Goal: Task Accomplishment & Management: Use online tool/utility

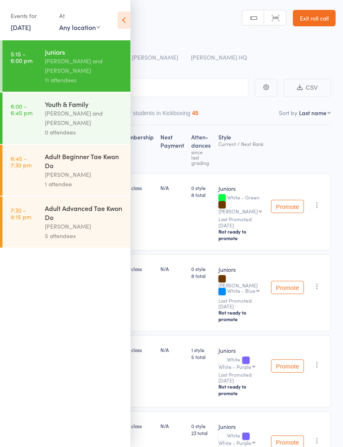
click at [24, 29] on link "[DATE]" at bounding box center [21, 27] width 20 height 9
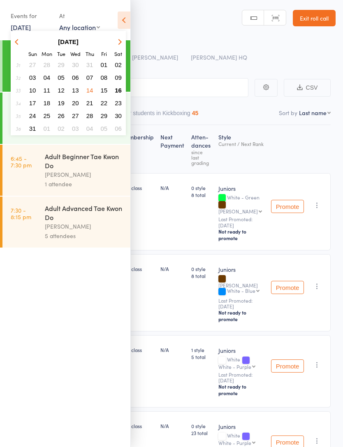
click at [124, 23] on icon at bounding box center [123, 20] width 13 height 17
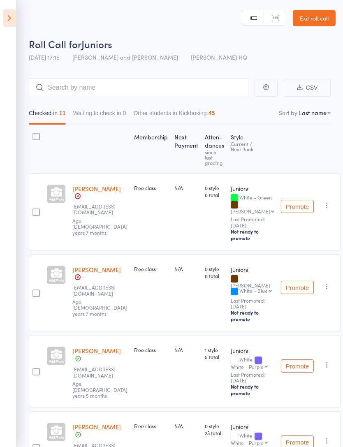
click at [14, 21] on icon at bounding box center [9, 17] width 13 height 17
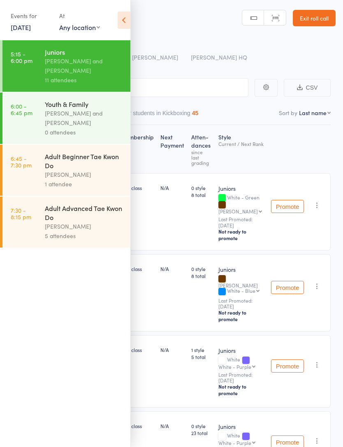
click at [98, 121] on div "[PERSON_NAME] and [PERSON_NAME]" at bounding box center [84, 117] width 78 height 19
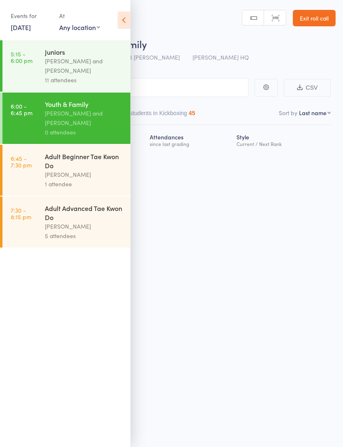
click at [121, 28] on icon at bounding box center [123, 20] width 13 height 17
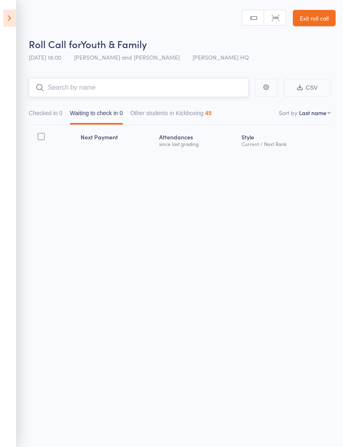
click at [225, 87] on input "search" at bounding box center [138, 87] width 219 height 19
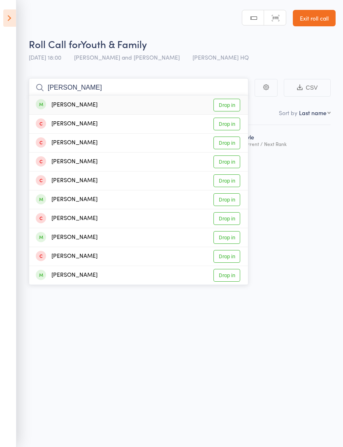
type input "[PERSON_NAME]"
click at [229, 240] on link "Drop in" at bounding box center [226, 237] width 27 height 13
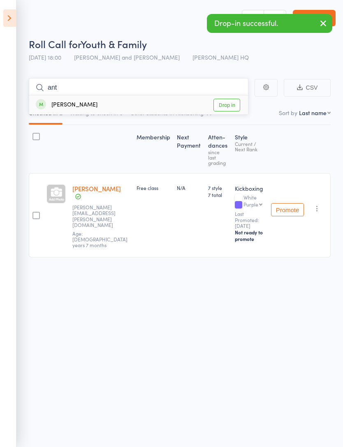
type input "ant"
click at [230, 103] on link "Drop in" at bounding box center [226, 105] width 27 height 13
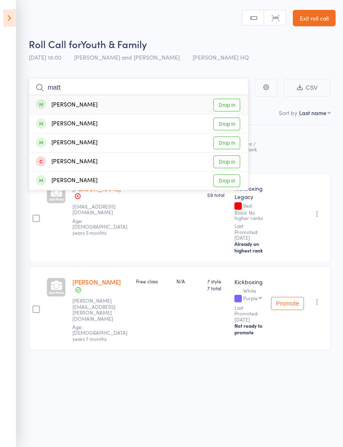
type input "matt"
click at [229, 107] on link "Drop in" at bounding box center [226, 105] width 27 height 13
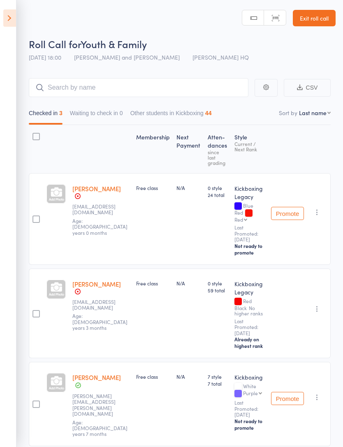
click at [10, 19] on icon at bounding box center [9, 17] width 13 height 17
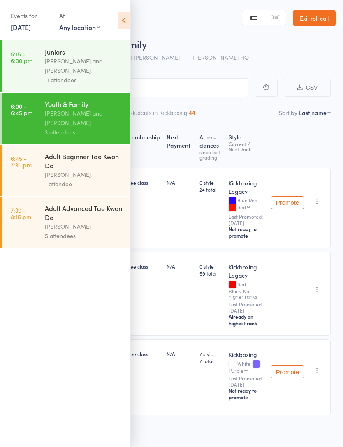
click at [23, 28] on link "[DATE]" at bounding box center [21, 27] width 20 height 9
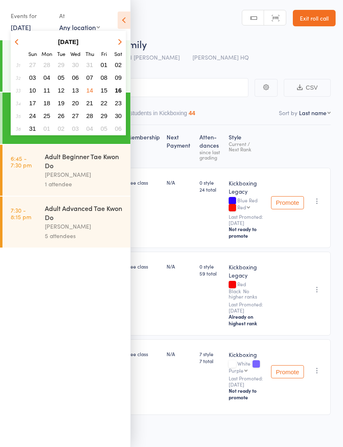
click at [120, 90] on span "16" at bounding box center [118, 90] width 7 height 7
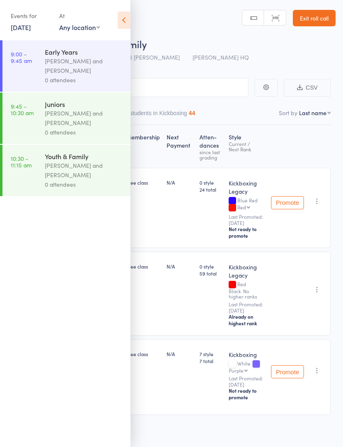
click at [98, 76] on div "0 attendees" at bounding box center [84, 79] width 78 height 9
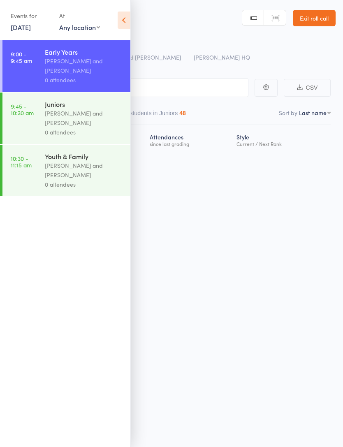
click at [125, 18] on icon at bounding box center [123, 20] width 13 height 17
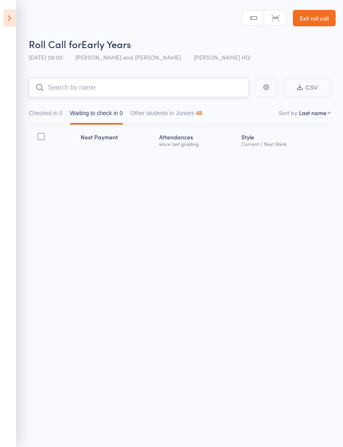
click at [129, 90] on input "search" at bounding box center [138, 87] width 219 height 19
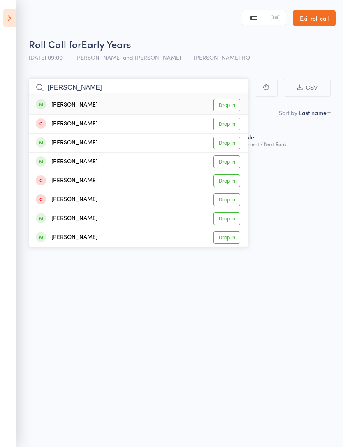
type input "[PERSON_NAME]"
click at [115, 105] on div "[PERSON_NAME] Drop in" at bounding box center [138, 104] width 219 height 19
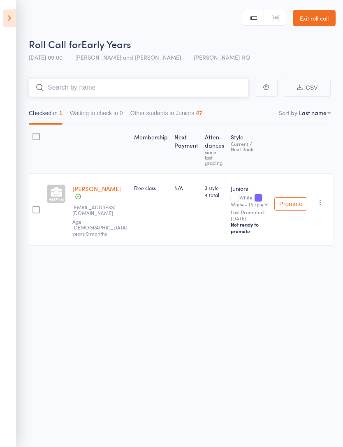
click at [137, 91] on input "search" at bounding box center [138, 87] width 219 height 19
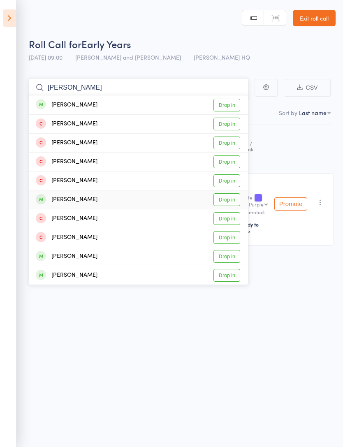
type input "[PERSON_NAME]"
click at [103, 198] on div "[PERSON_NAME] Drop in" at bounding box center [138, 199] width 219 height 18
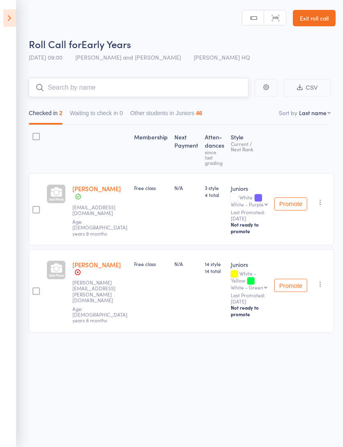
click at [153, 84] on input "search" at bounding box center [138, 87] width 219 height 19
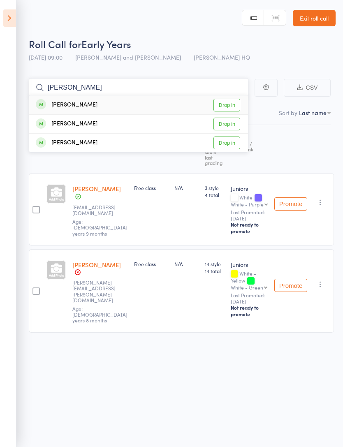
type input "[PERSON_NAME]"
click at [115, 125] on div "[PERSON_NAME] Drop in" at bounding box center [138, 124] width 219 height 18
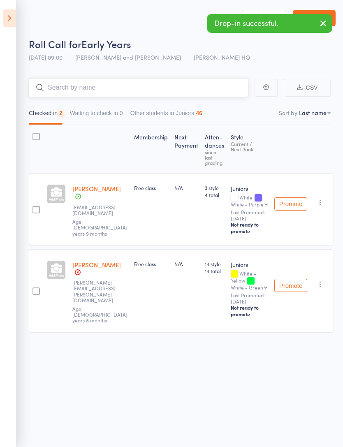
click at [150, 90] on input "search" at bounding box center [138, 87] width 219 height 19
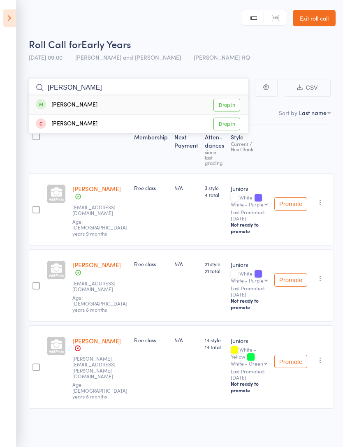
type input "[PERSON_NAME]"
click at [117, 105] on div "[PERSON_NAME] Drop in" at bounding box center [138, 104] width 219 height 19
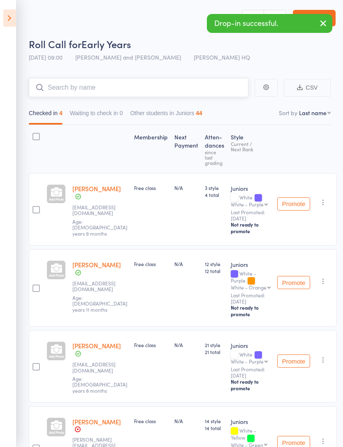
click at [180, 89] on input "search" at bounding box center [138, 87] width 219 height 19
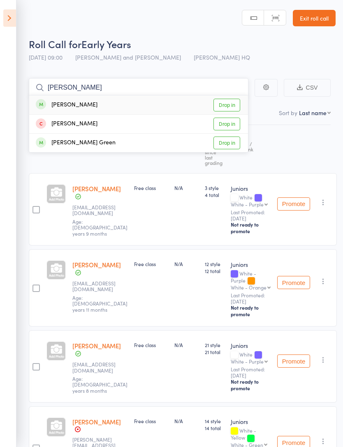
type input "[PERSON_NAME]"
click at [116, 101] on div "[PERSON_NAME] Drop in" at bounding box center [138, 104] width 219 height 19
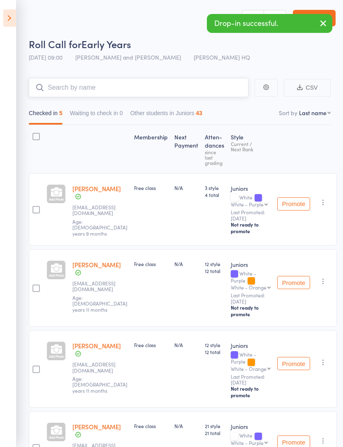
click at [147, 94] on input "search" at bounding box center [138, 87] width 219 height 19
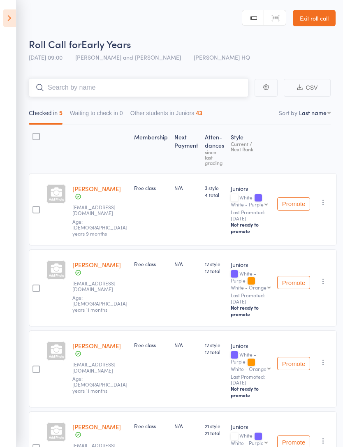
type input "H"
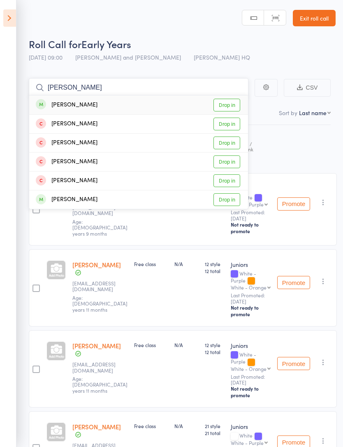
type input "[PERSON_NAME]"
click at [122, 105] on div "[PERSON_NAME] Drop in" at bounding box center [138, 104] width 219 height 19
